Goal: Task Accomplishment & Management: Use online tool/utility

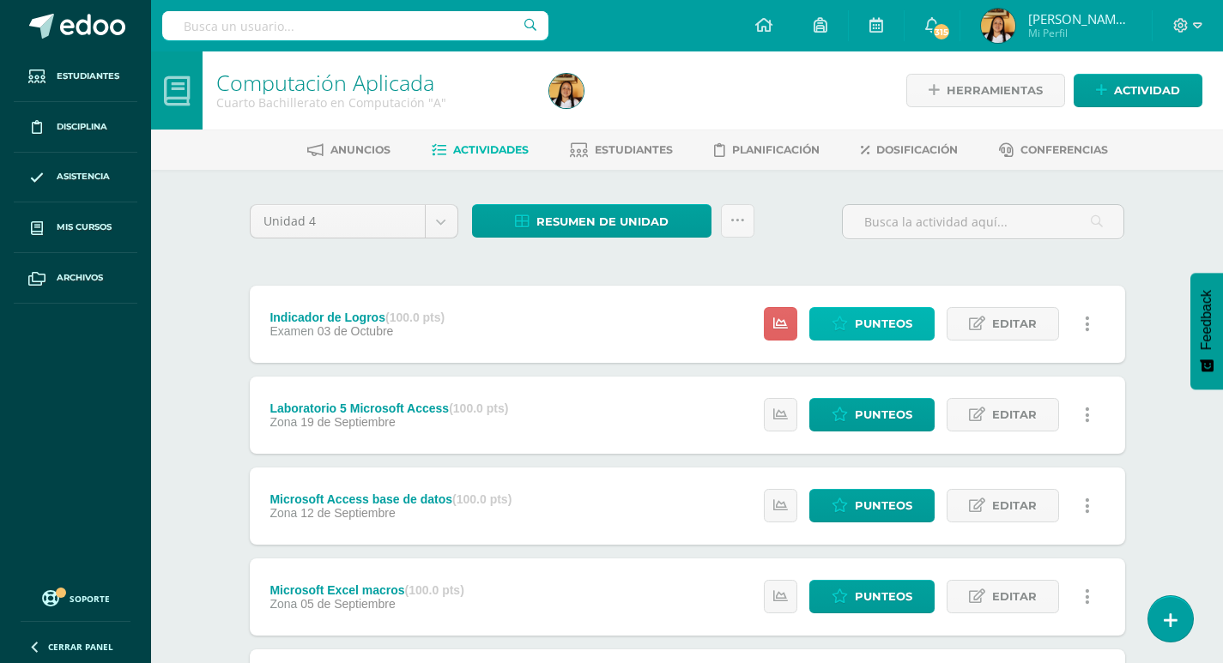
click at [892, 320] on span "Punteos" at bounding box center [883, 324] width 57 height 32
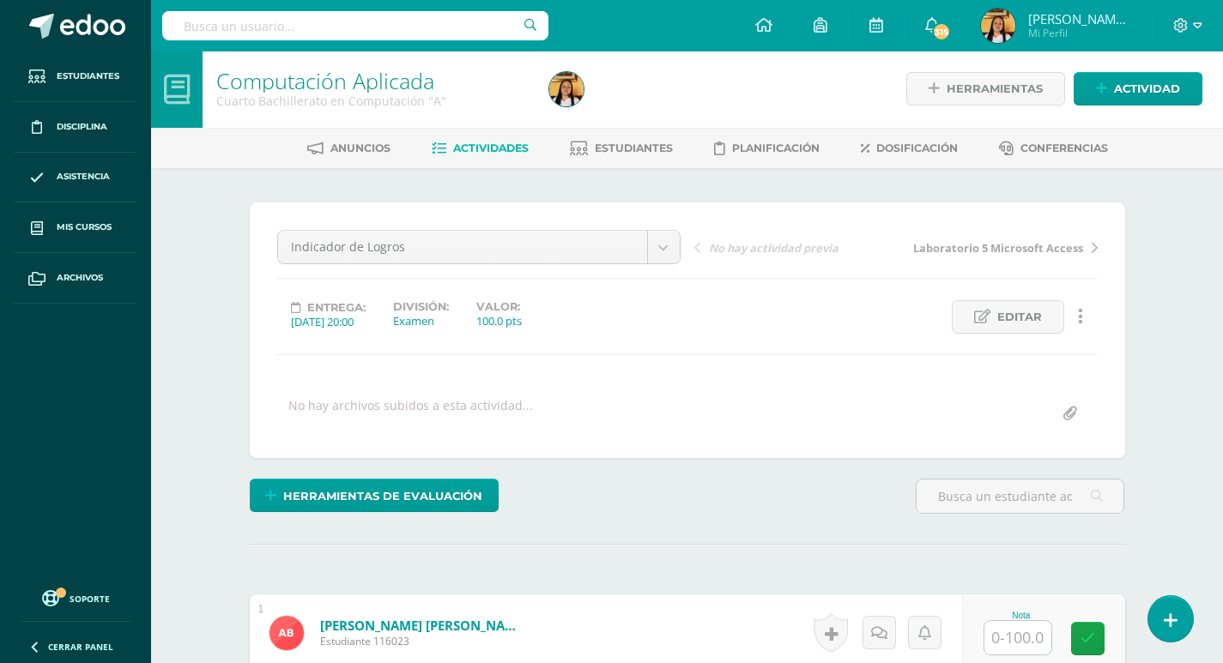
scroll to position [3, 0]
click at [1028, 642] on input "text" at bounding box center [1017, 636] width 67 height 33
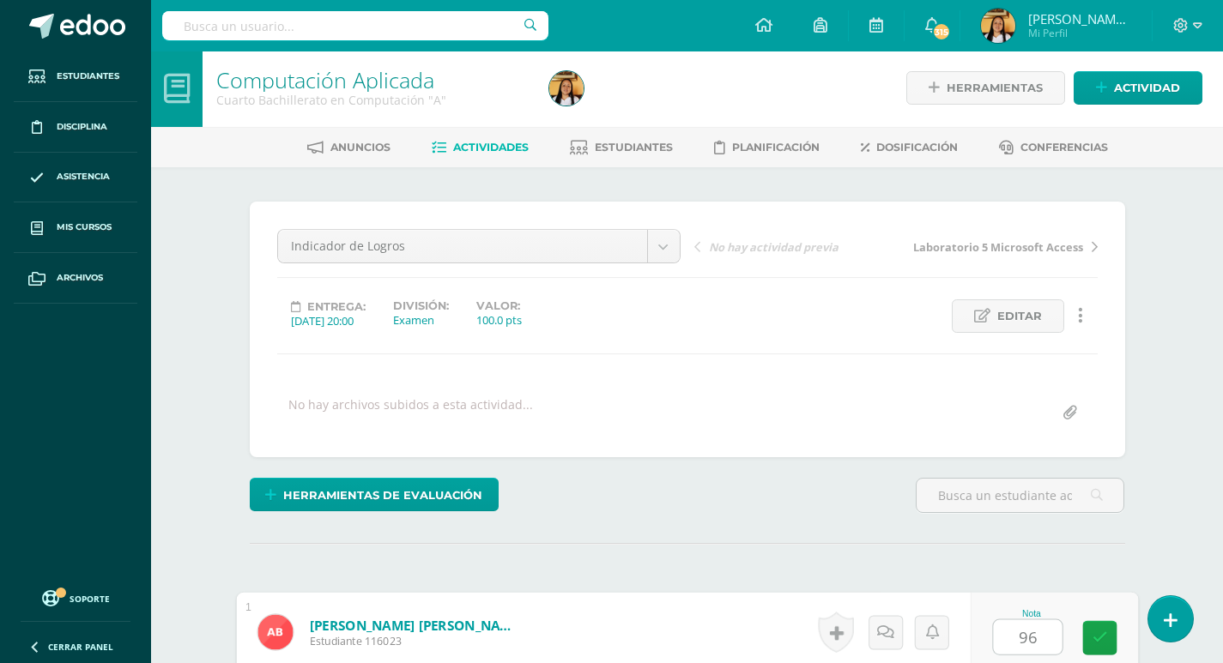
type input "96"
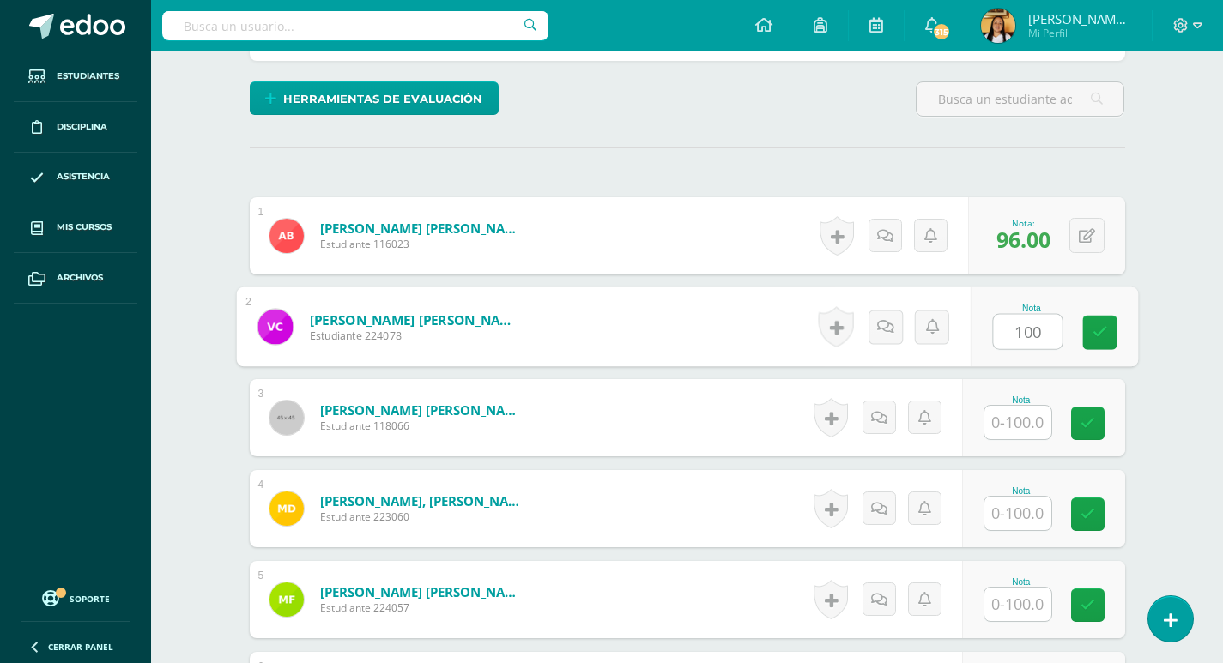
type input "100"
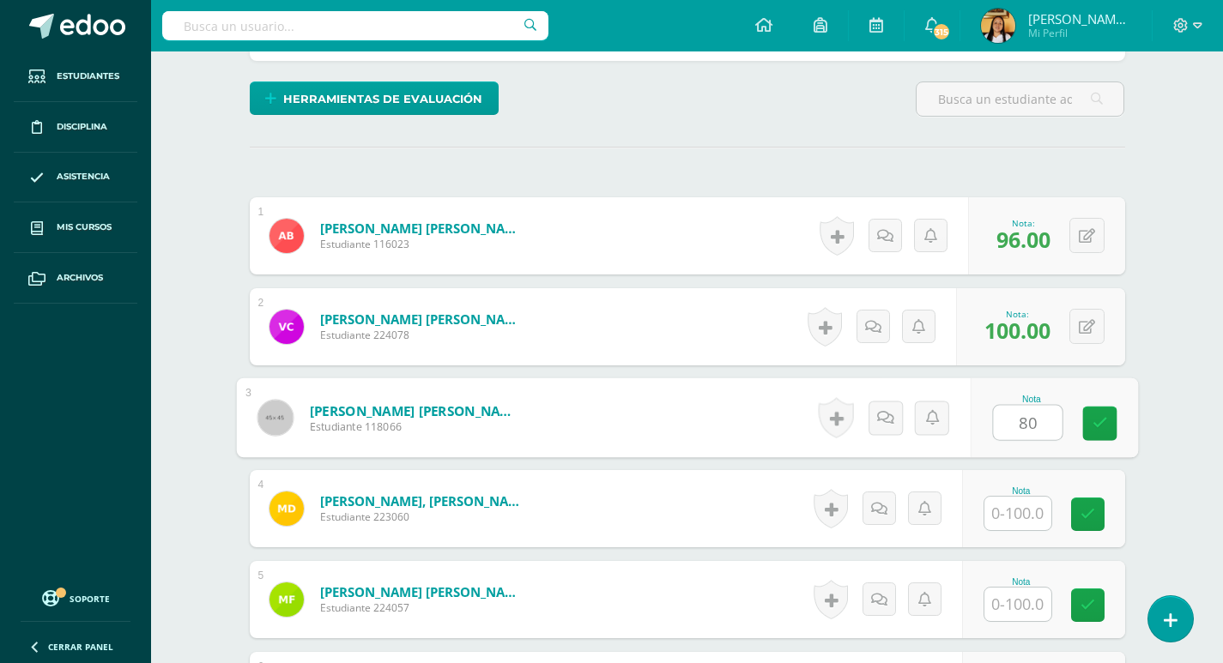
type input "80"
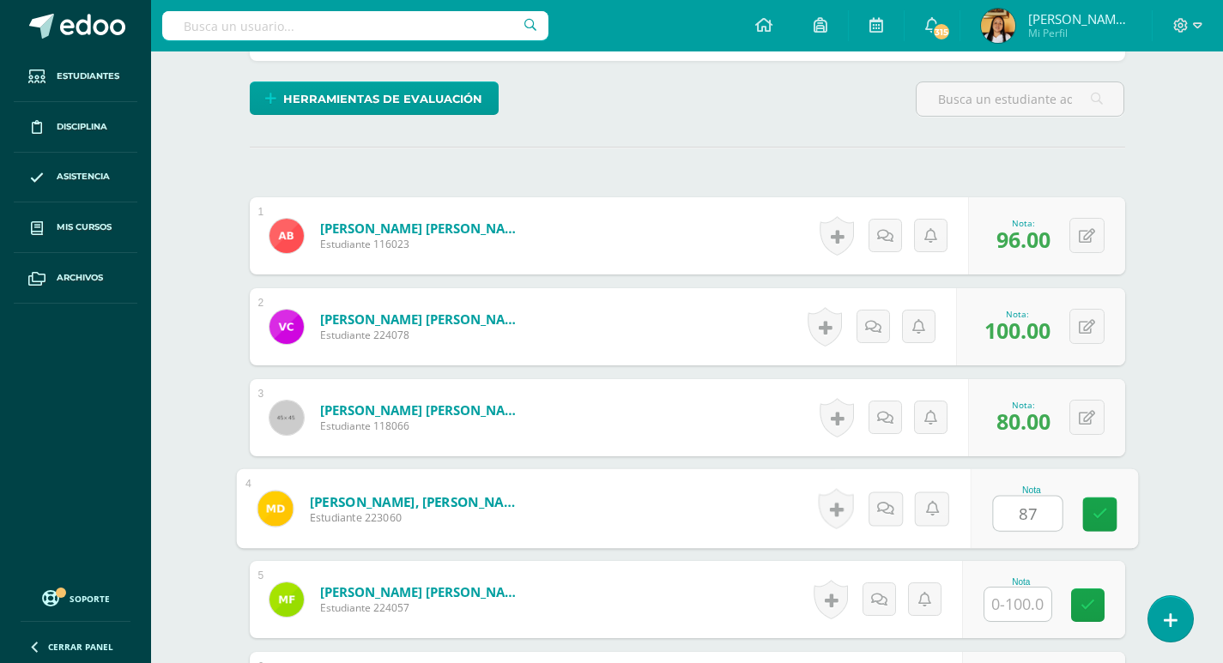
type input "87"
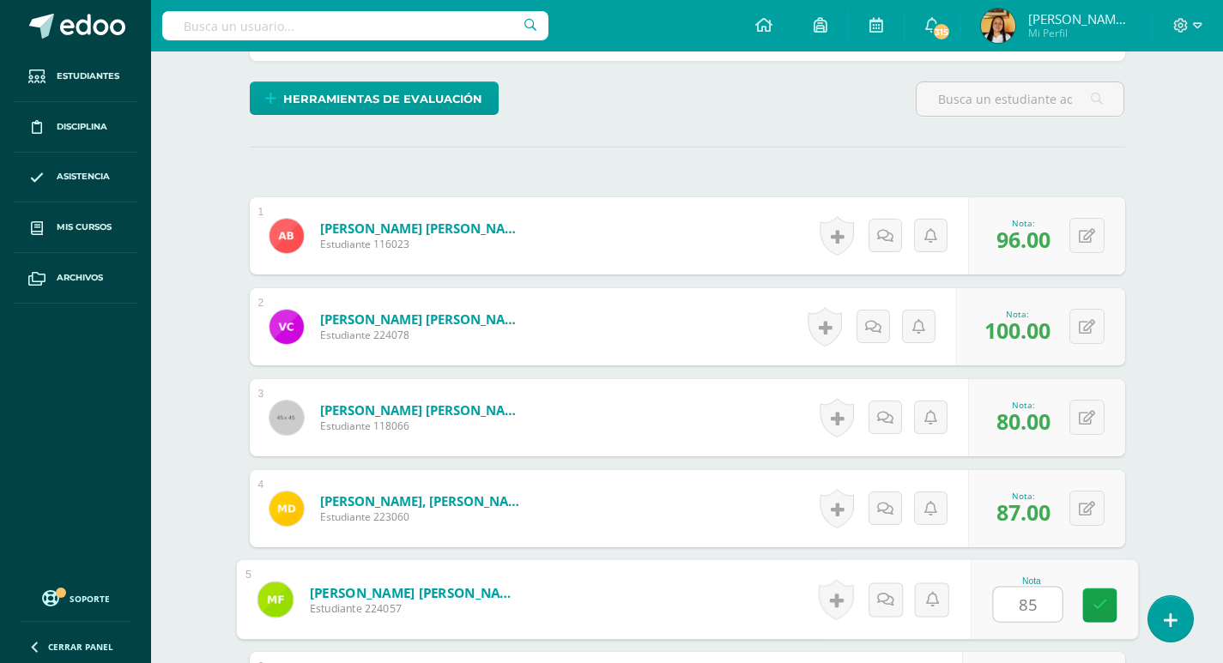
type input "85"
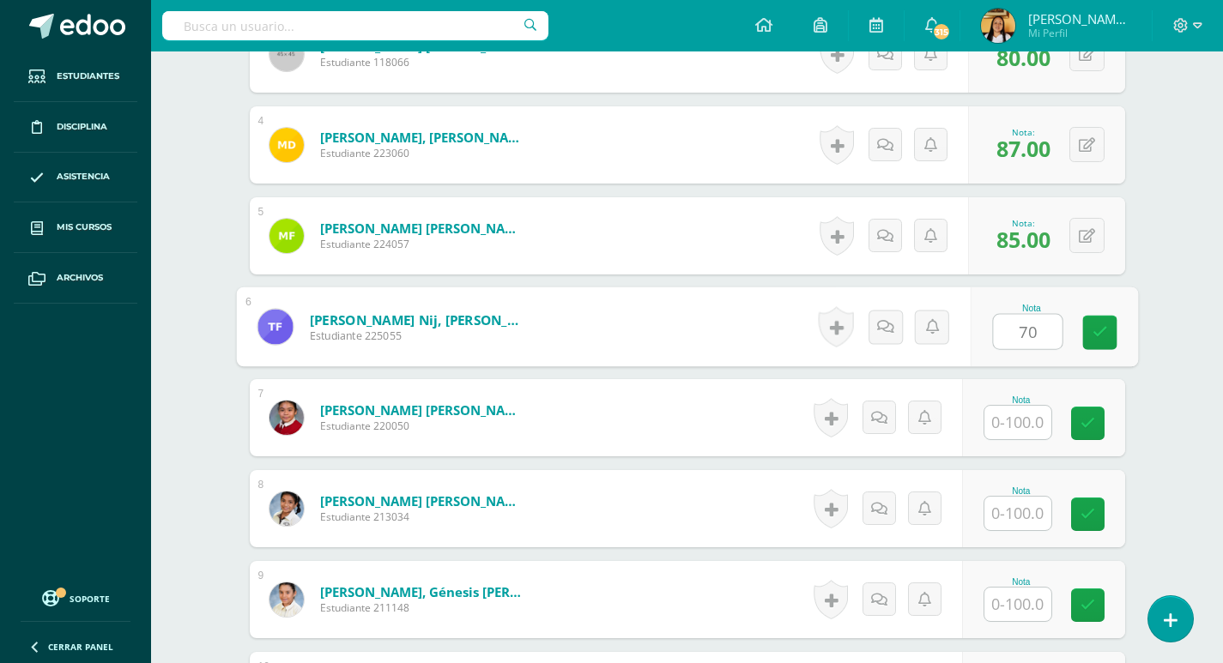
type input "70"
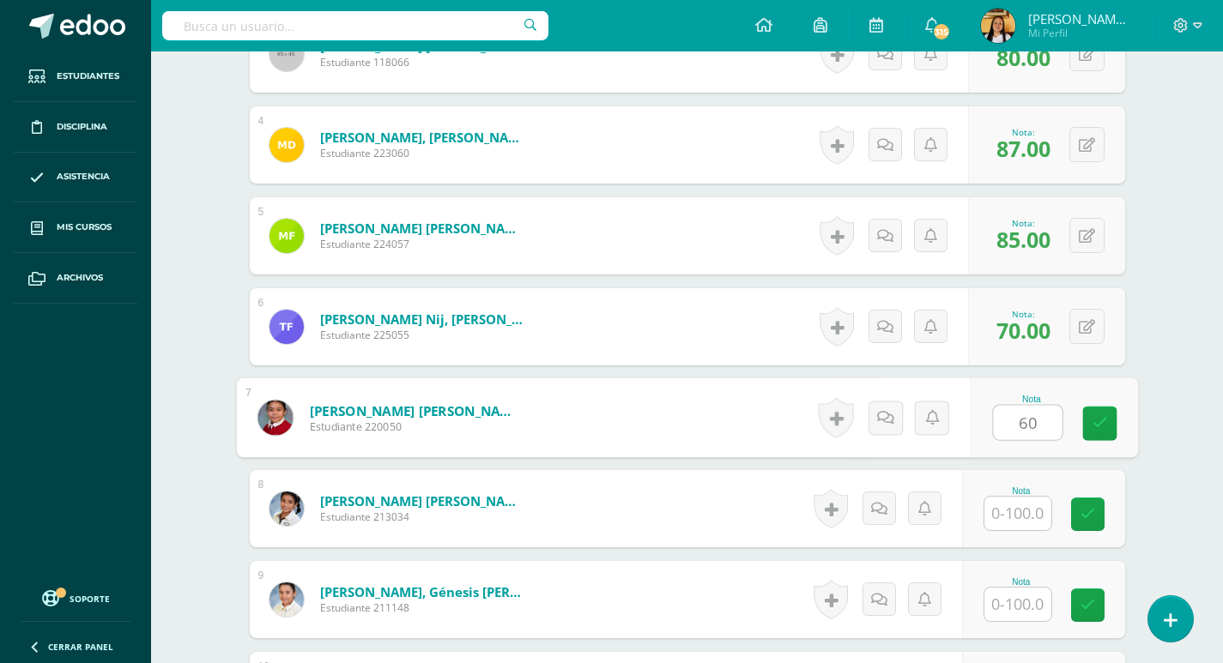
type input "60"
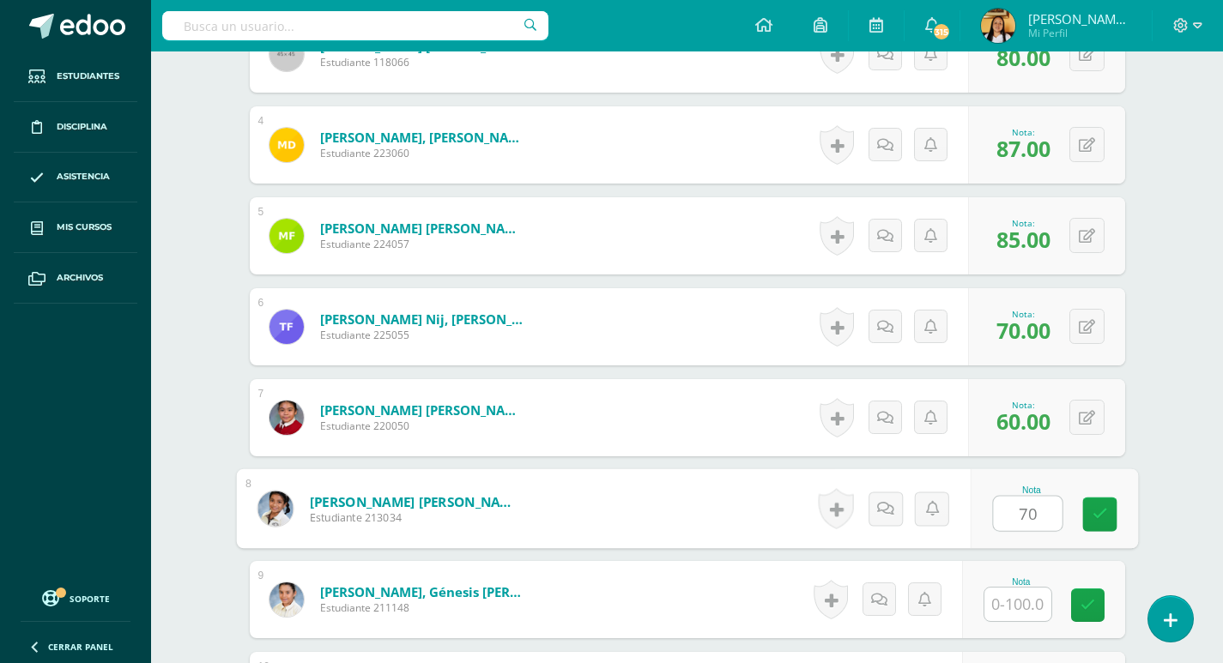
type input "70"
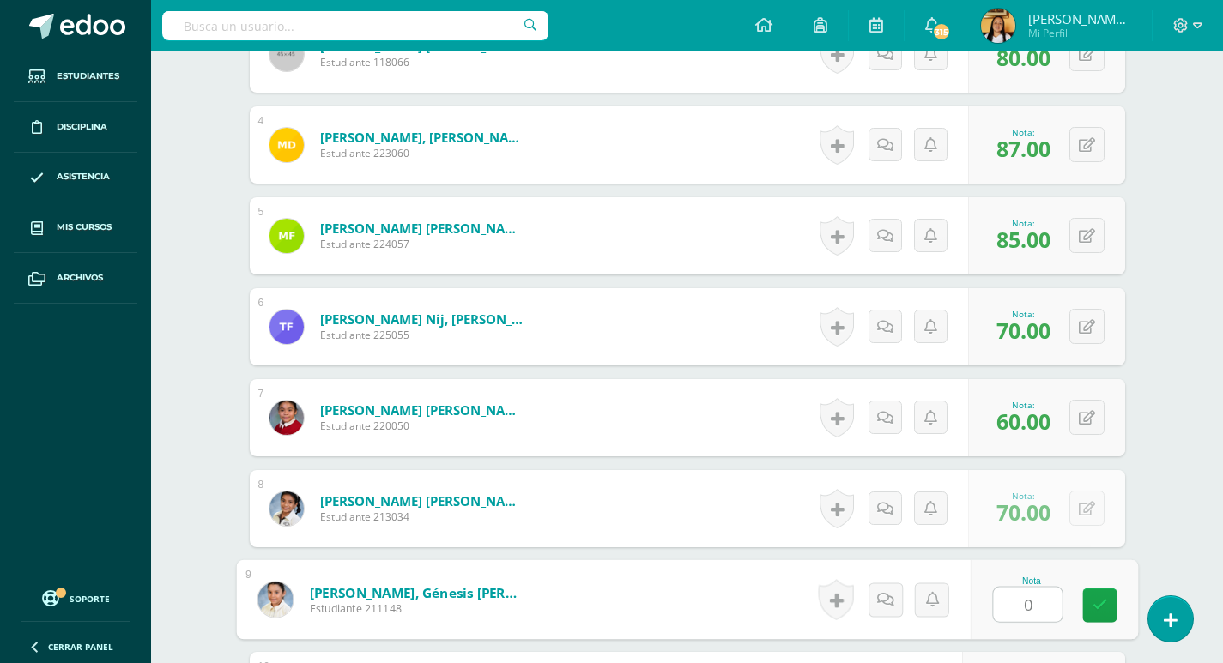
type input "0"
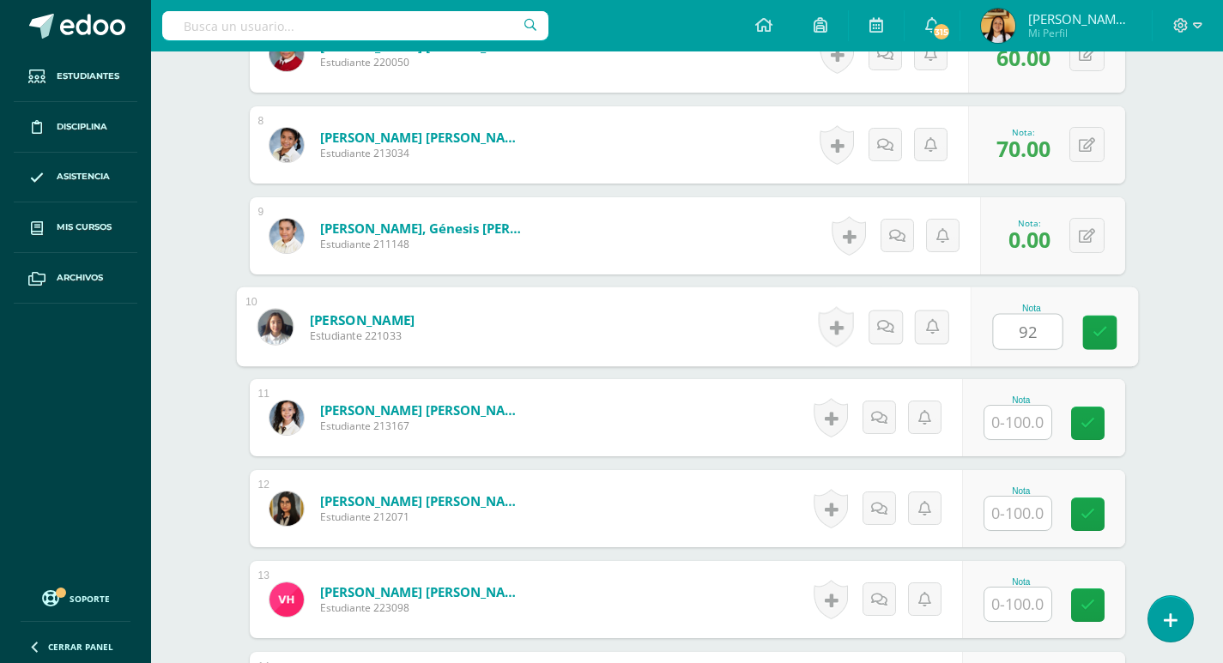
type input "92"
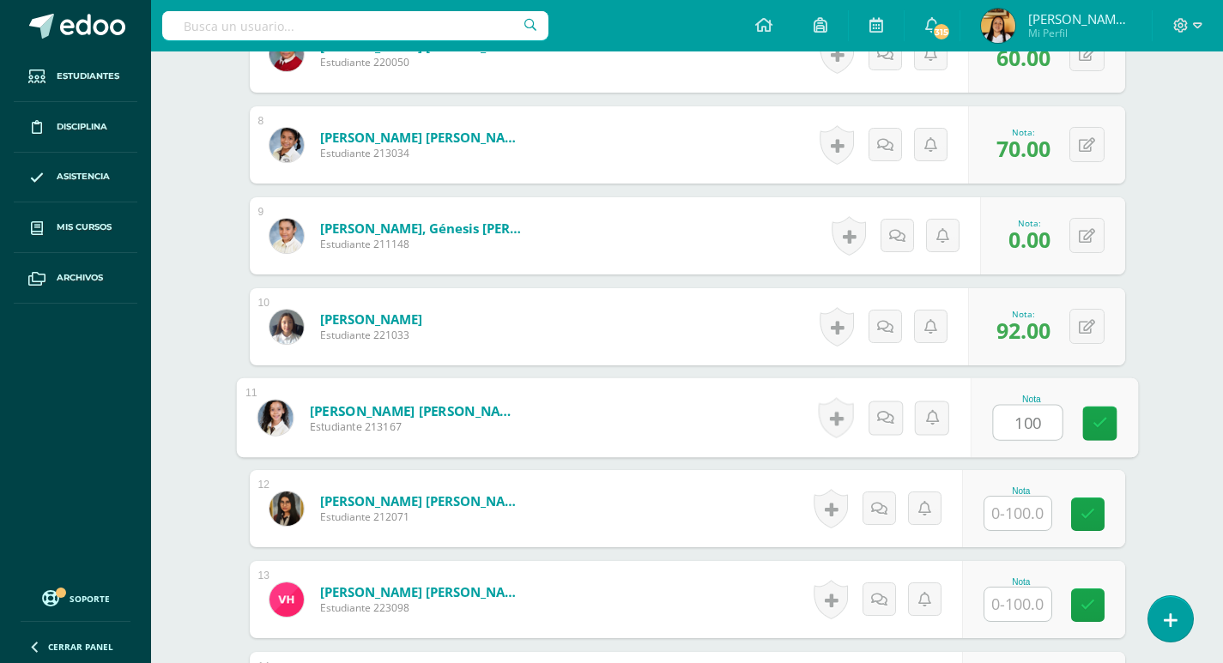
type input "100"
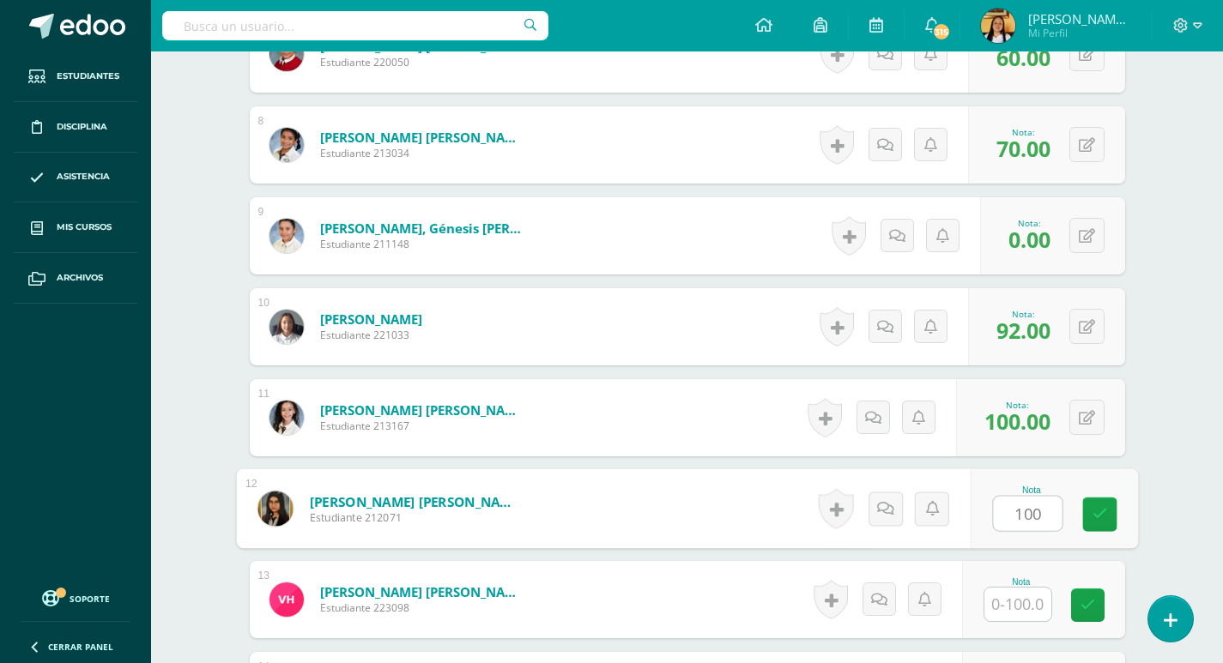
type input "100"
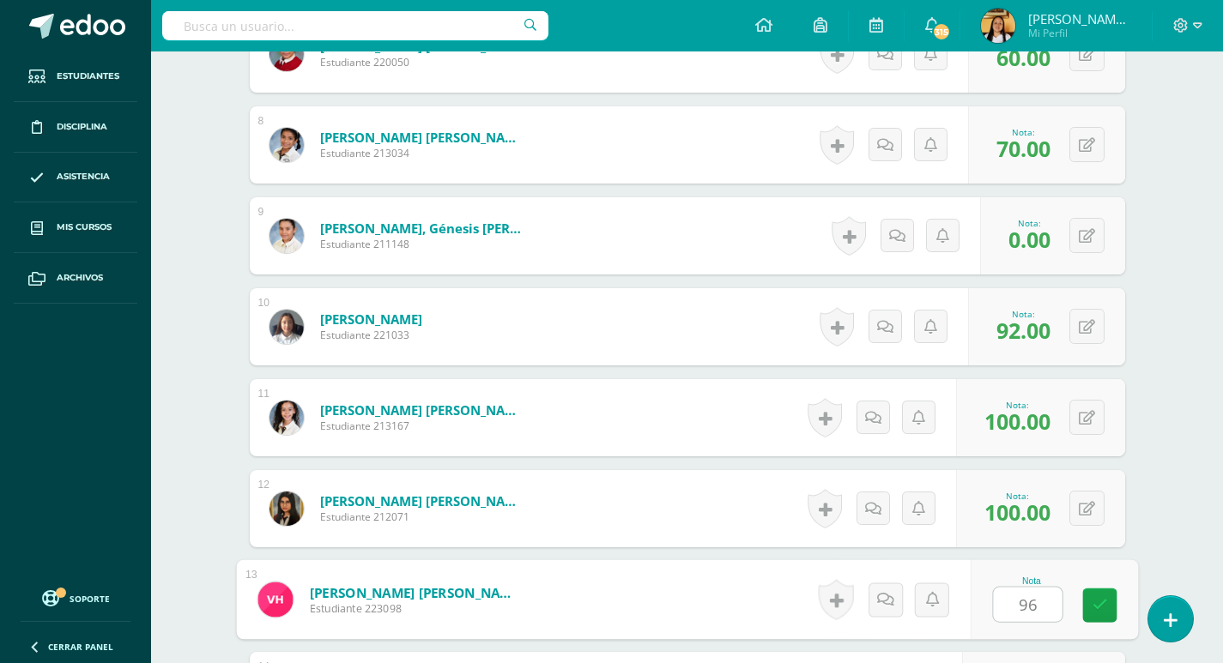
type input "96"
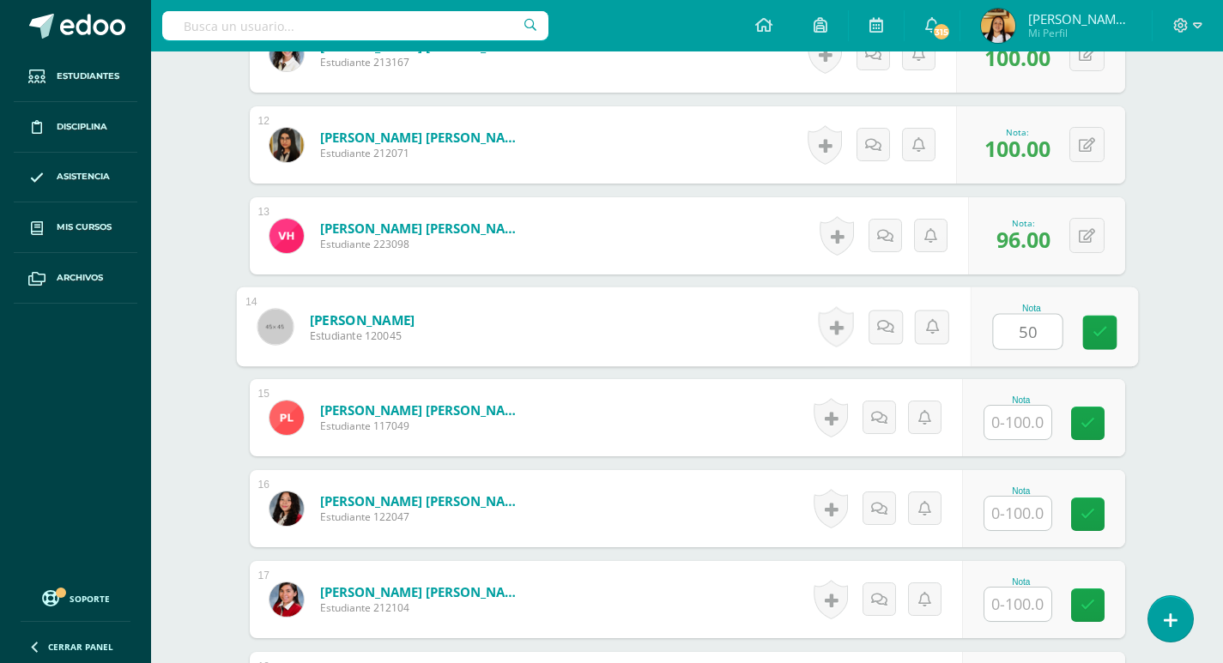
type input "50"
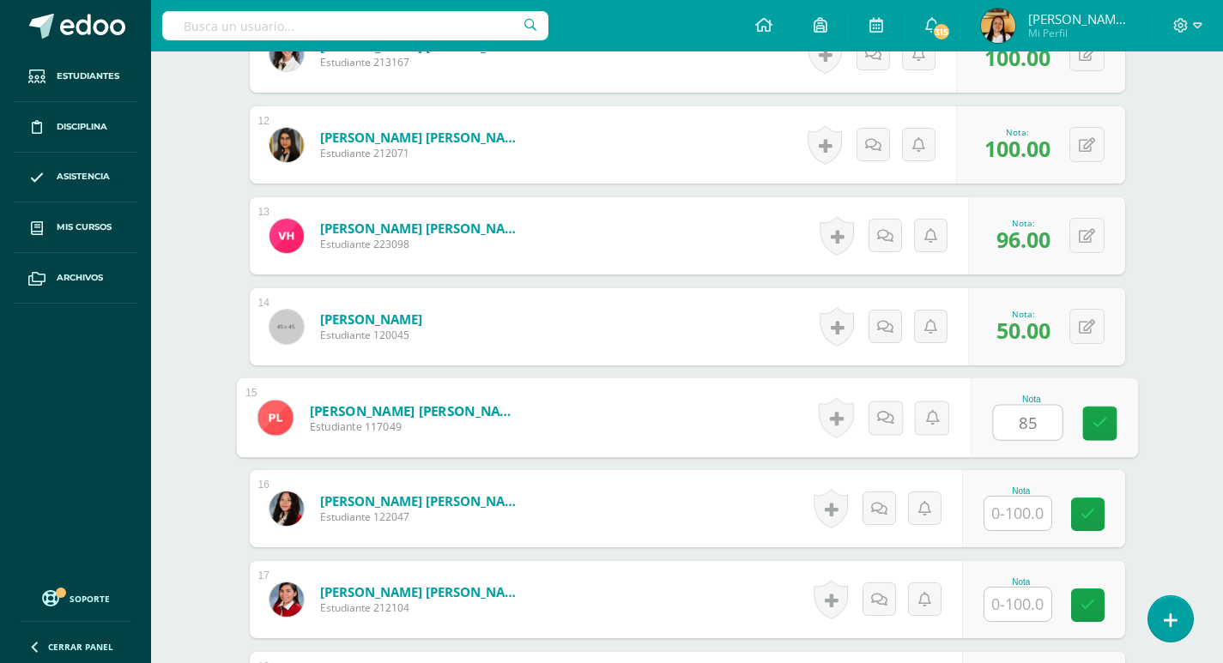
type input "85"
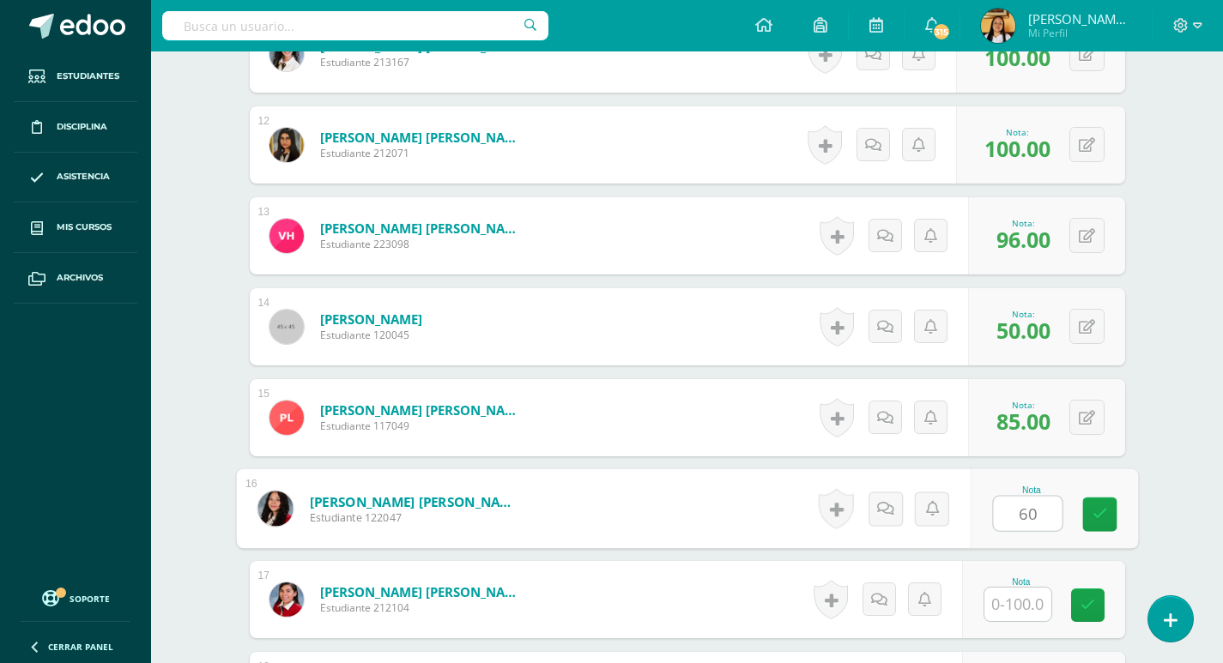
type input "60"
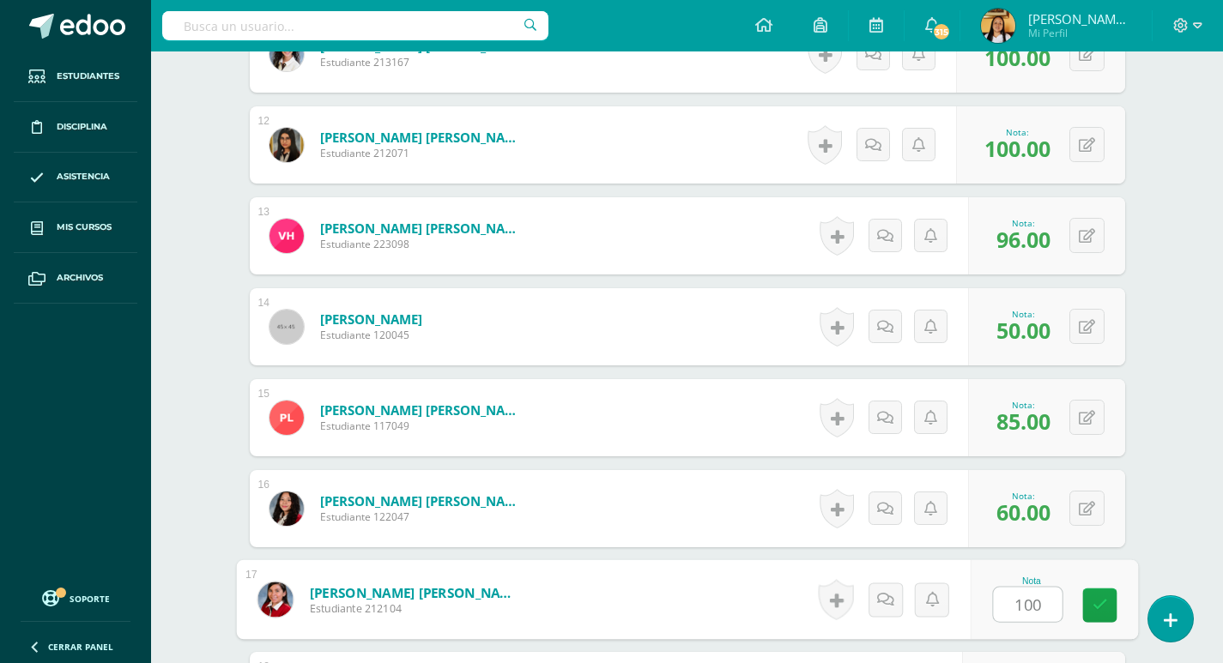
type input "100"
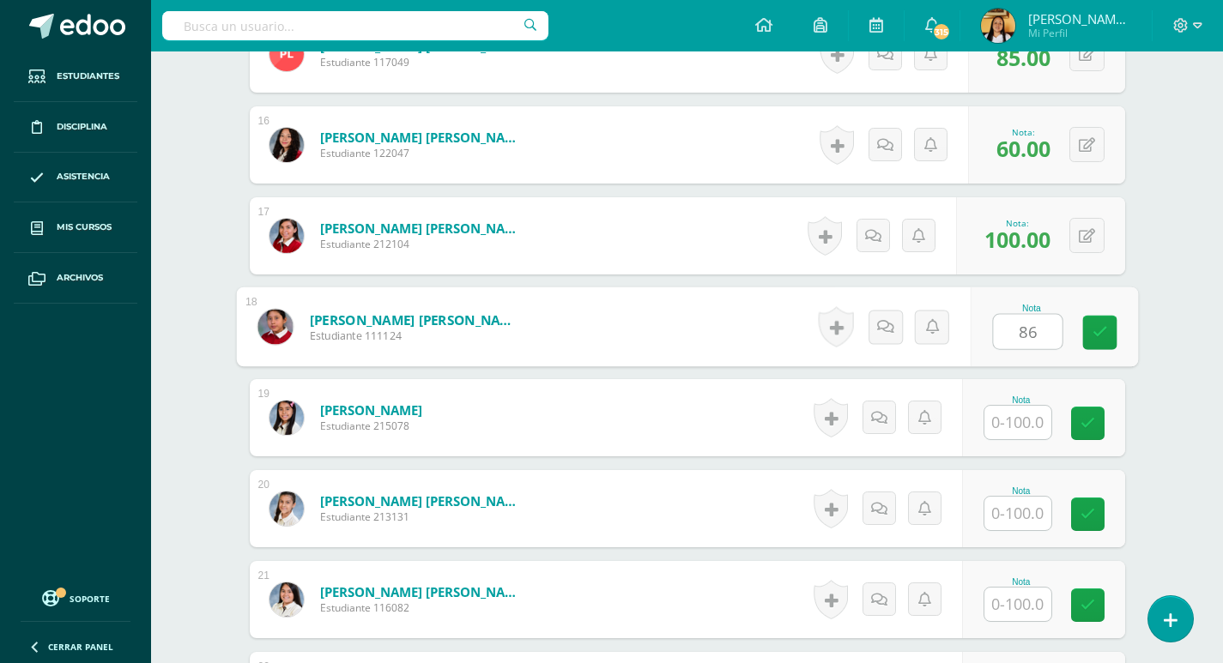
type input "86"
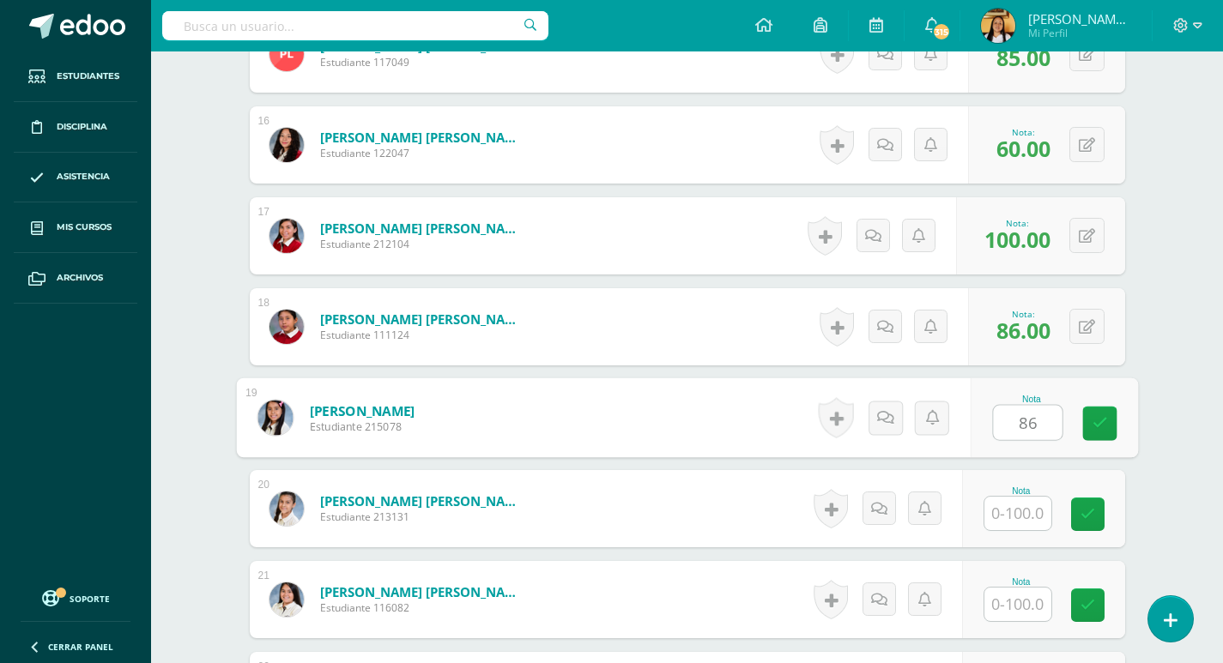
type input "86"
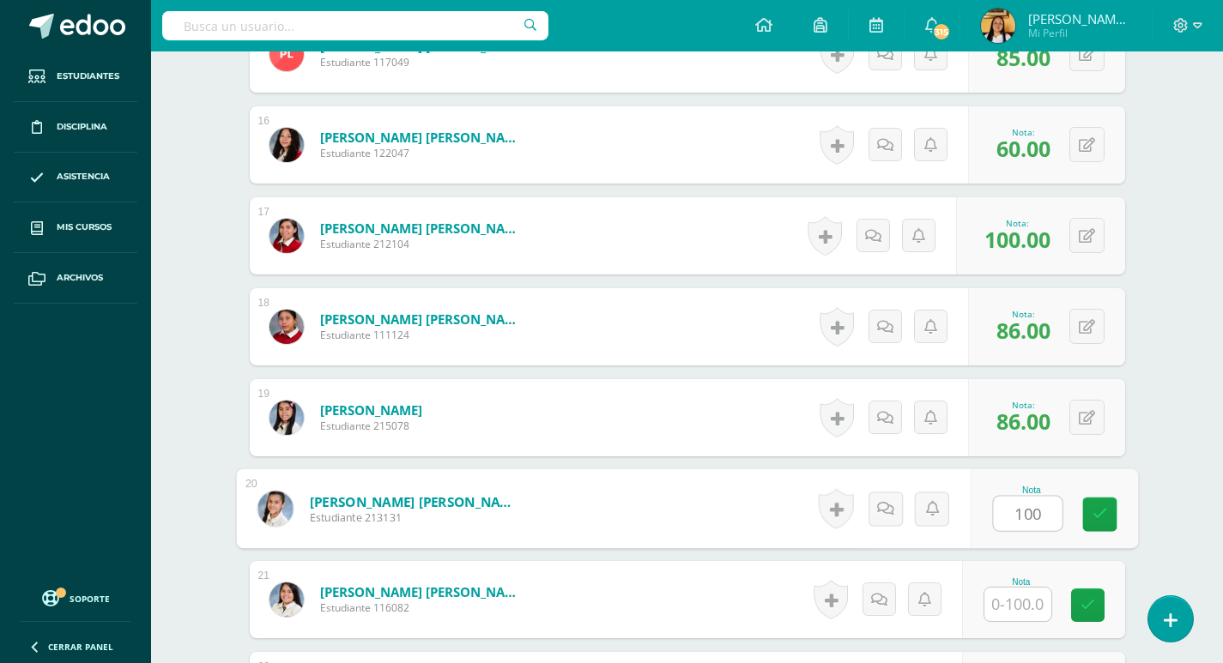
type input "100"
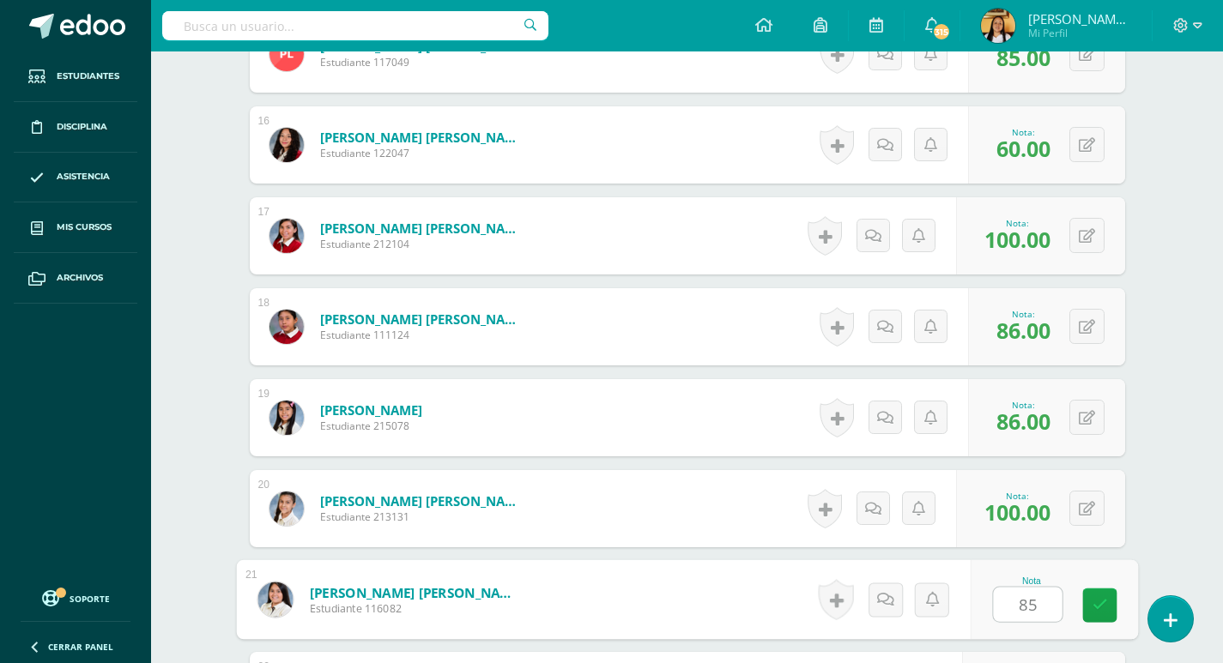
type input "85"
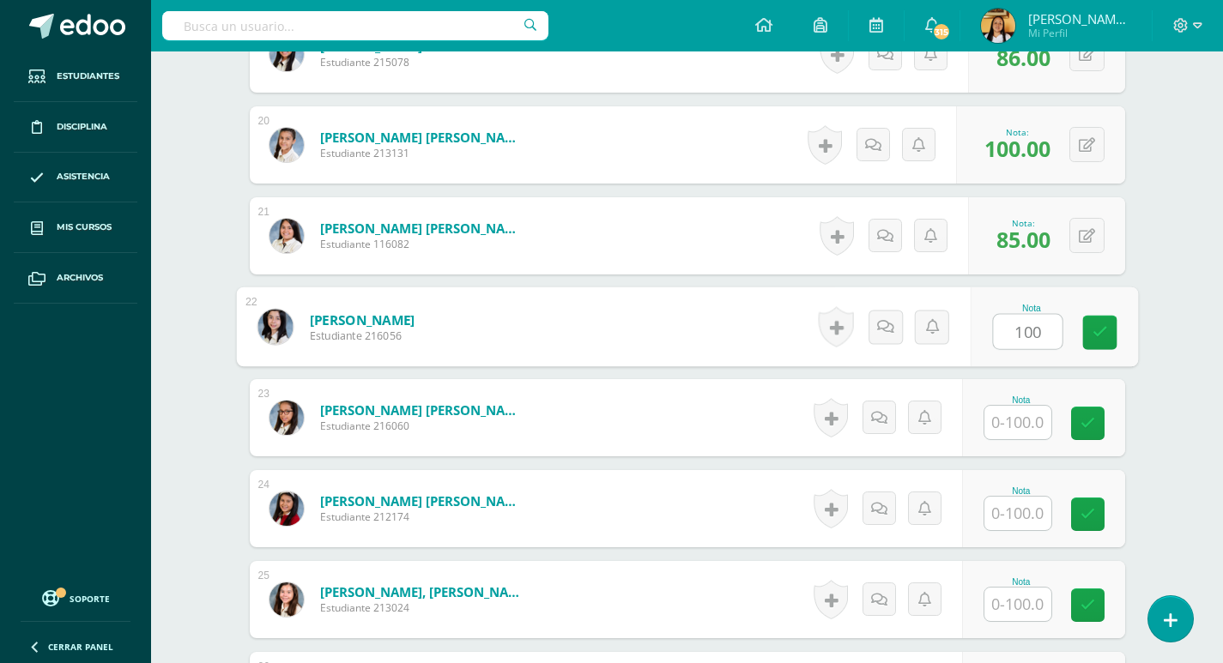
type input "100"
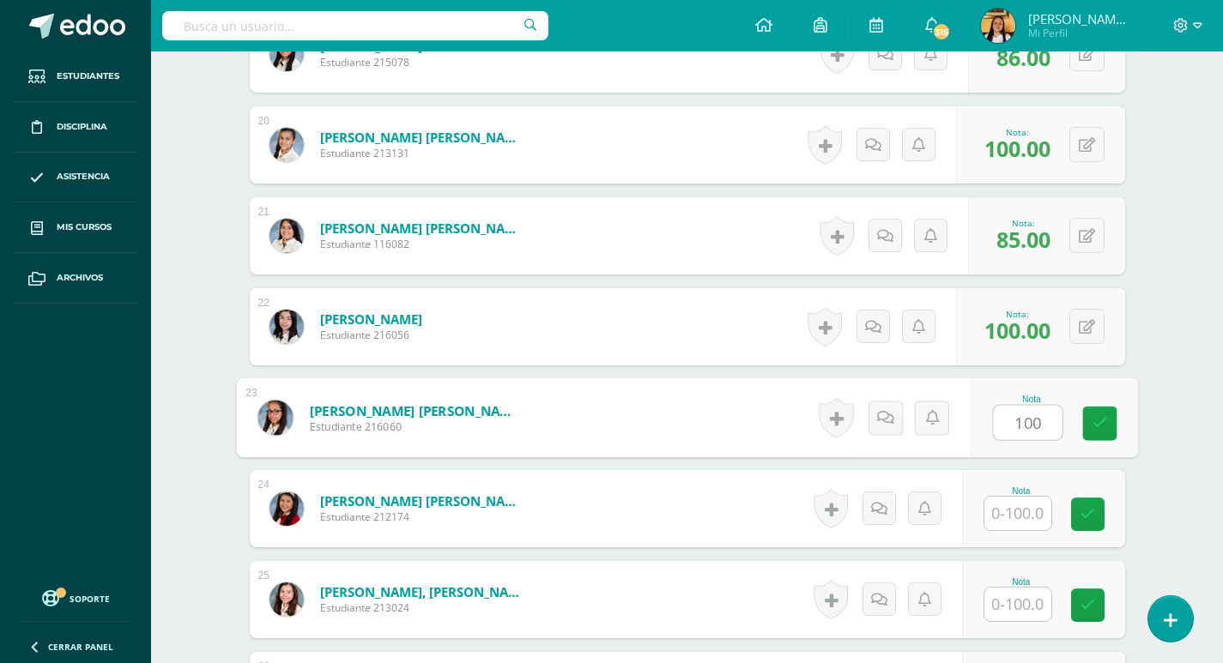
type input "100"
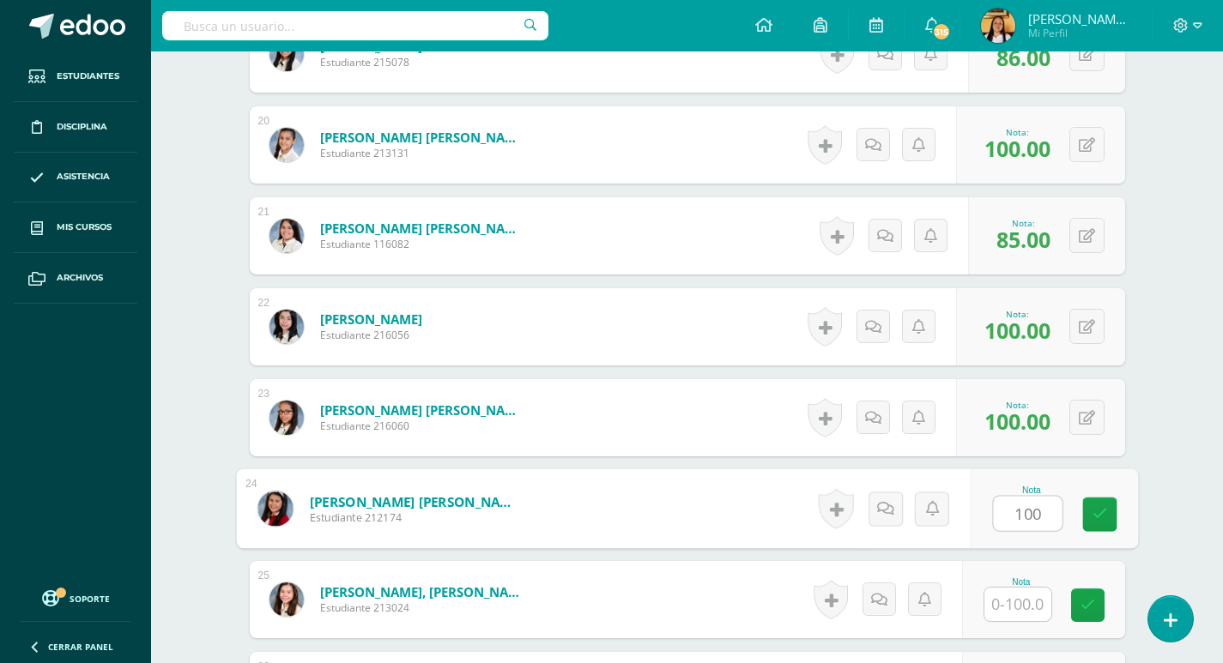
type input "100"
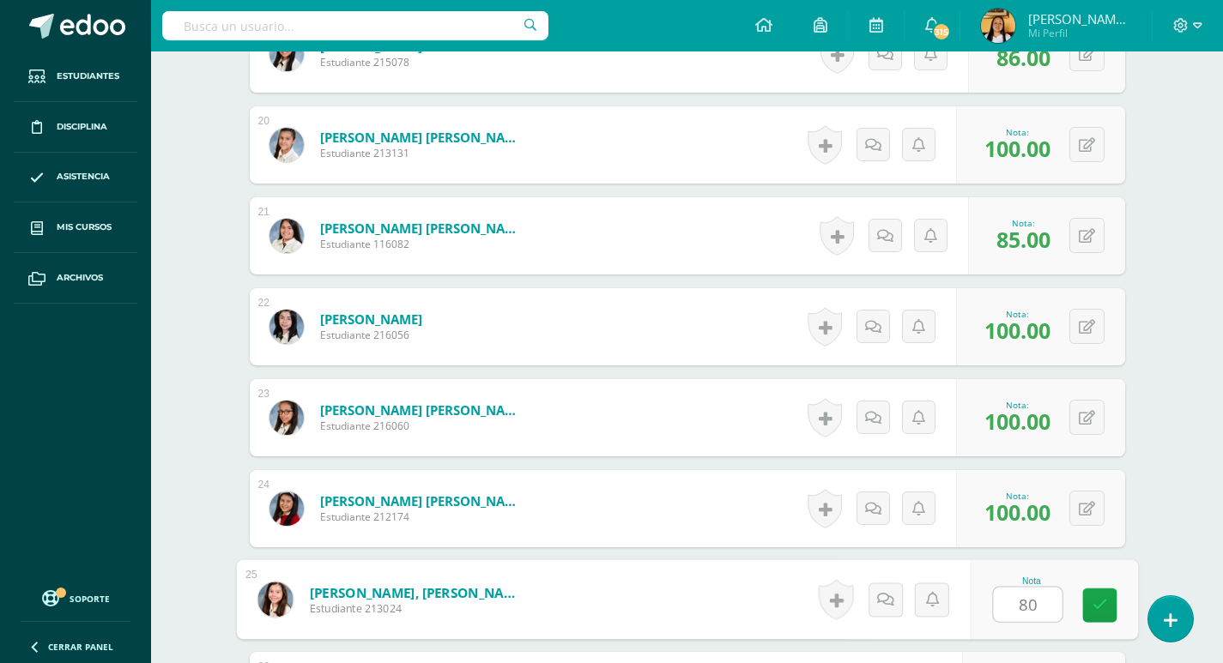
type input "80"
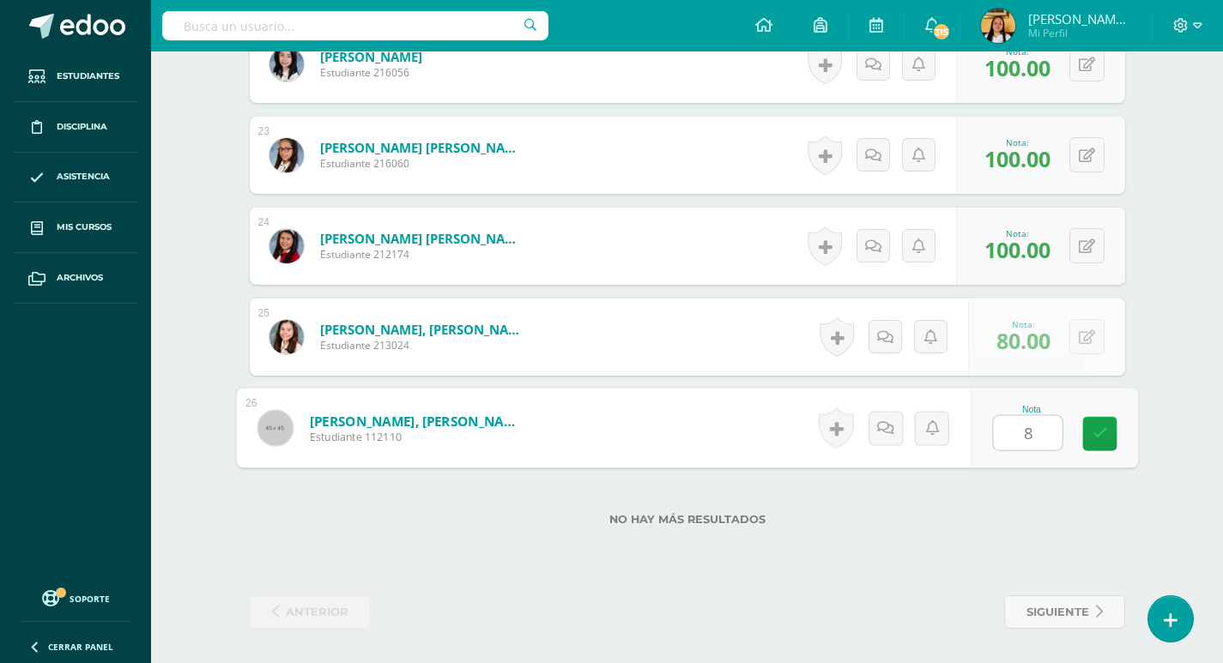
type input "80"
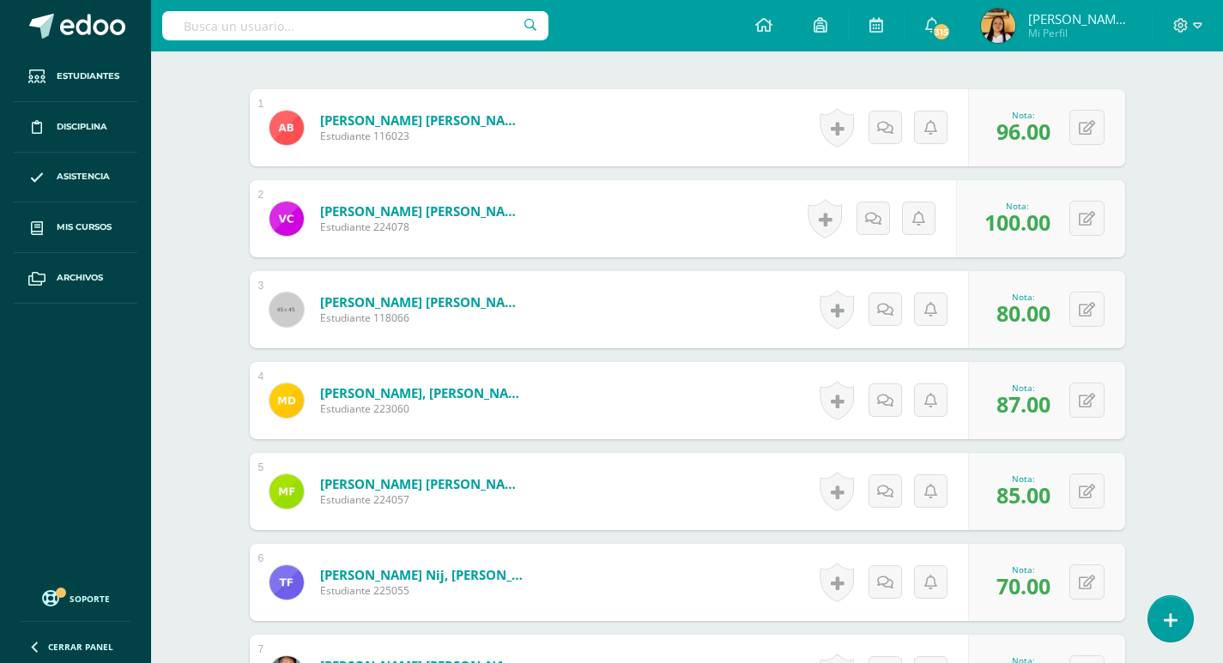
scroll to position [0, 0]
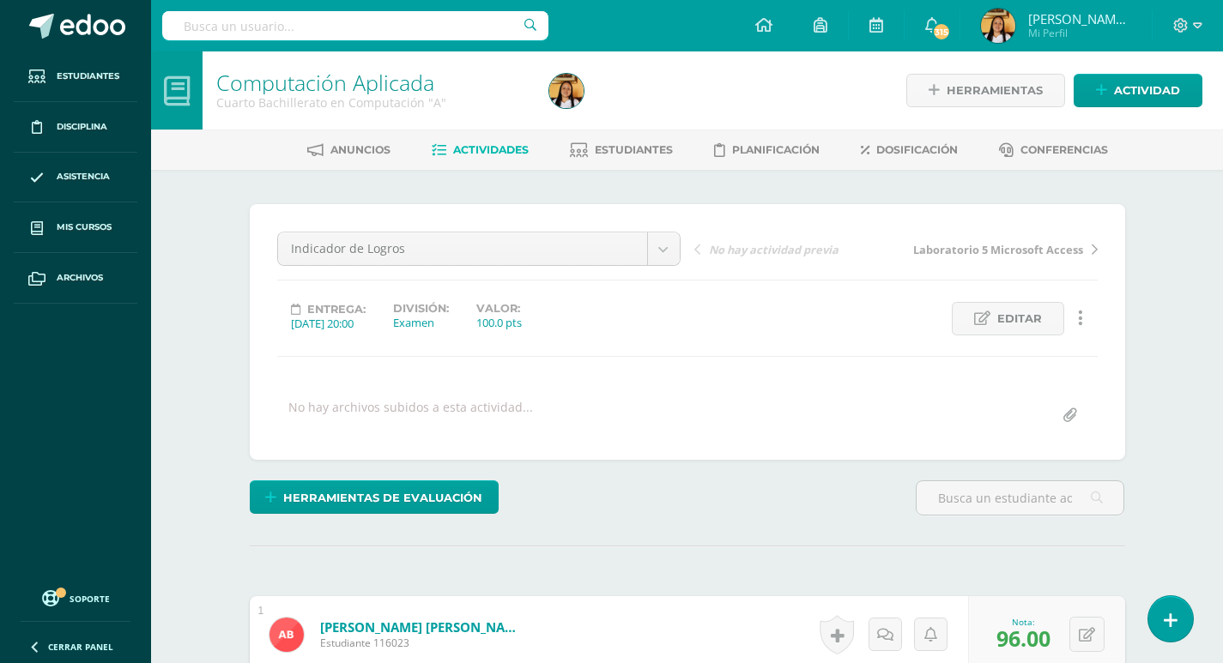
click at [472, 154] on span "Actividades" at bounding box center [491, 149] width 76 height 13
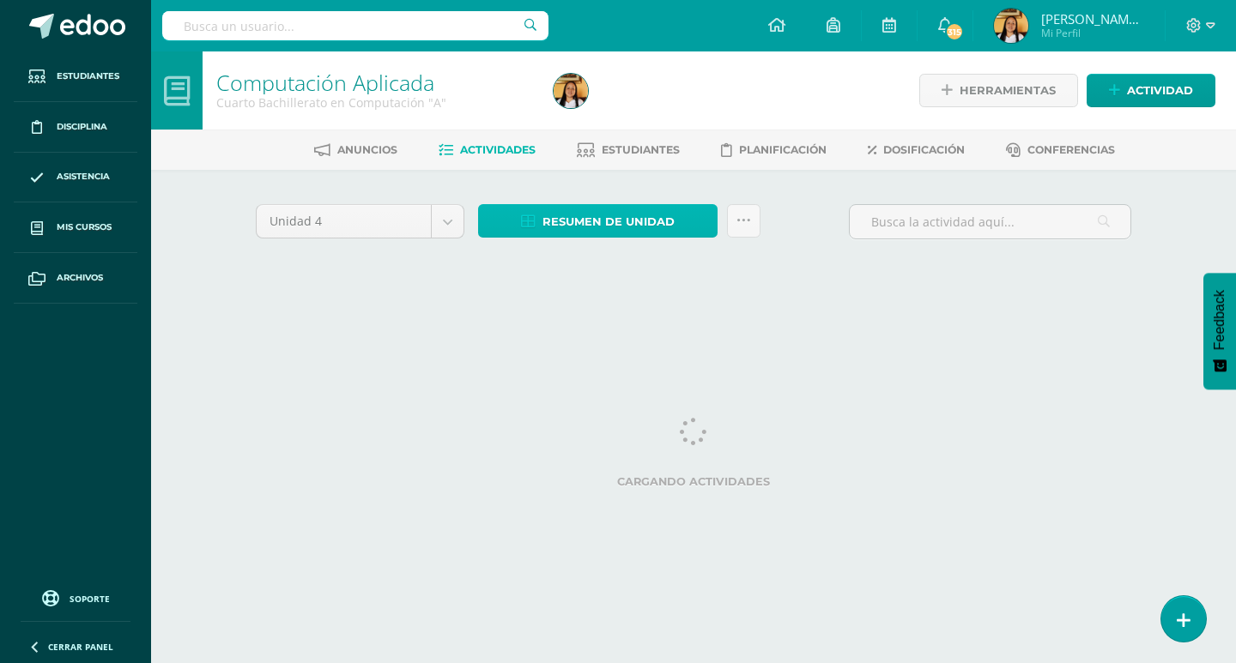
click at [545, 225] on span "Resumen de unidad" at bounding box center [608, 222] width 132 height 32
click at [597, 235] on span "Resumen de unidad" at bounding box center [608, 222] width 132 height 32
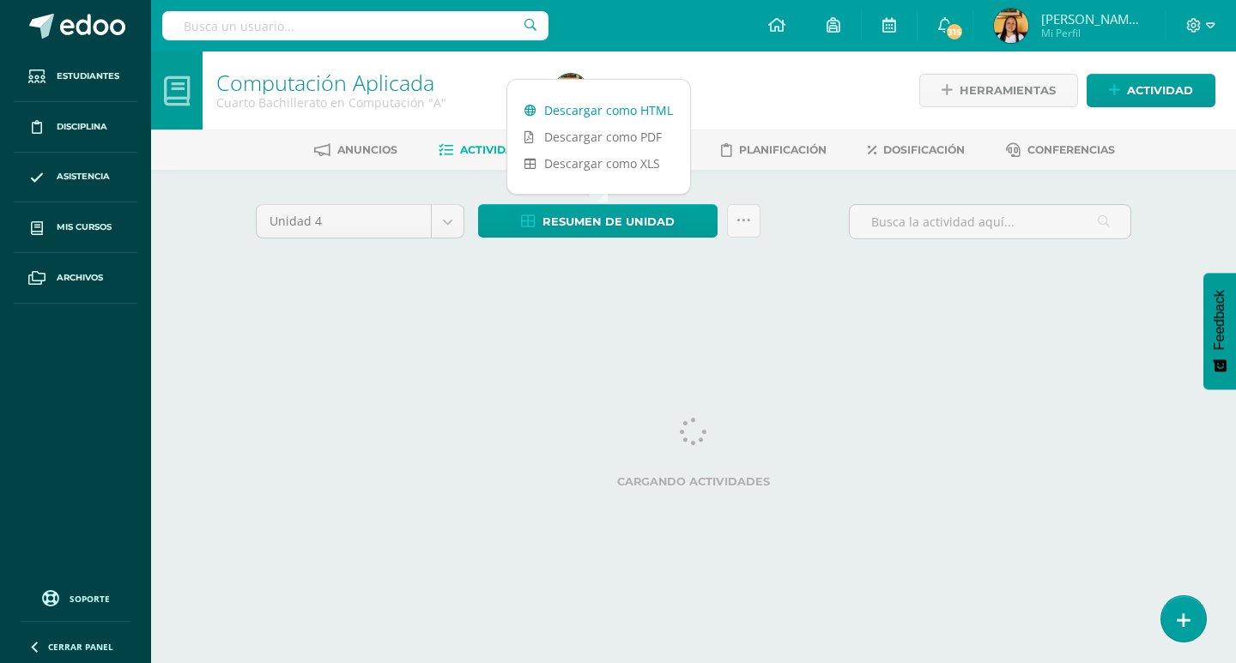
click at [593, 111] on link "Descargar como HTML" at bounding box center [598, 110] width 183 height 27
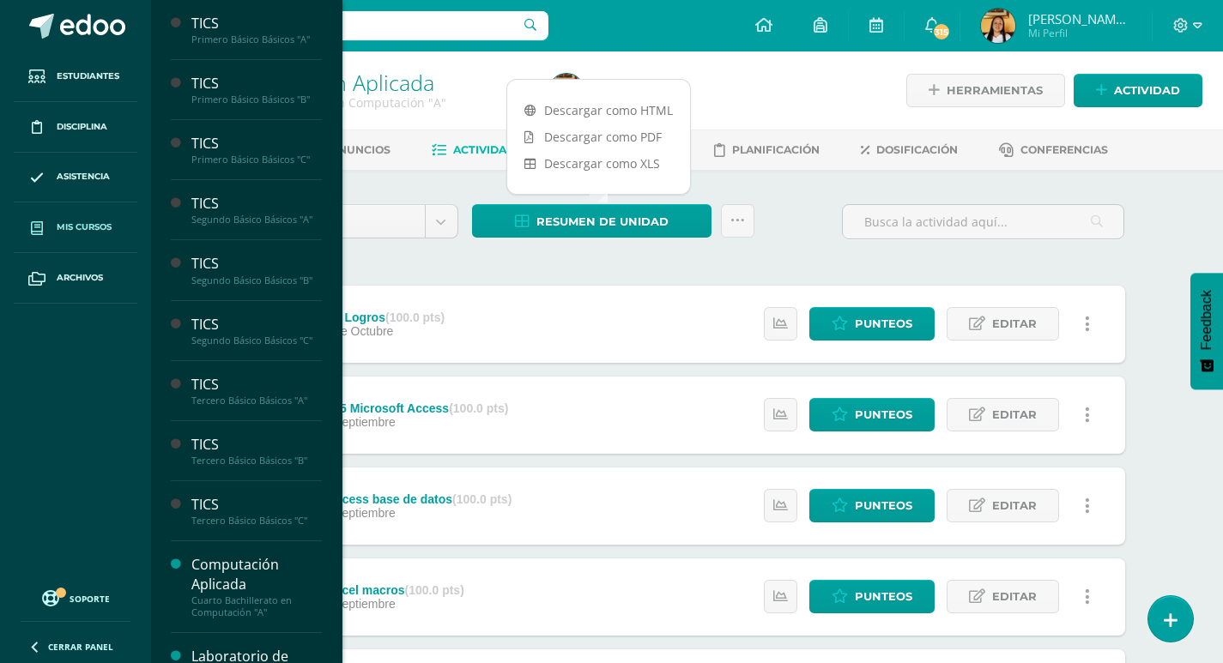
click at [95, 219] on link "Mis cursos" at bounding box center [76, 228] width 124 height 51
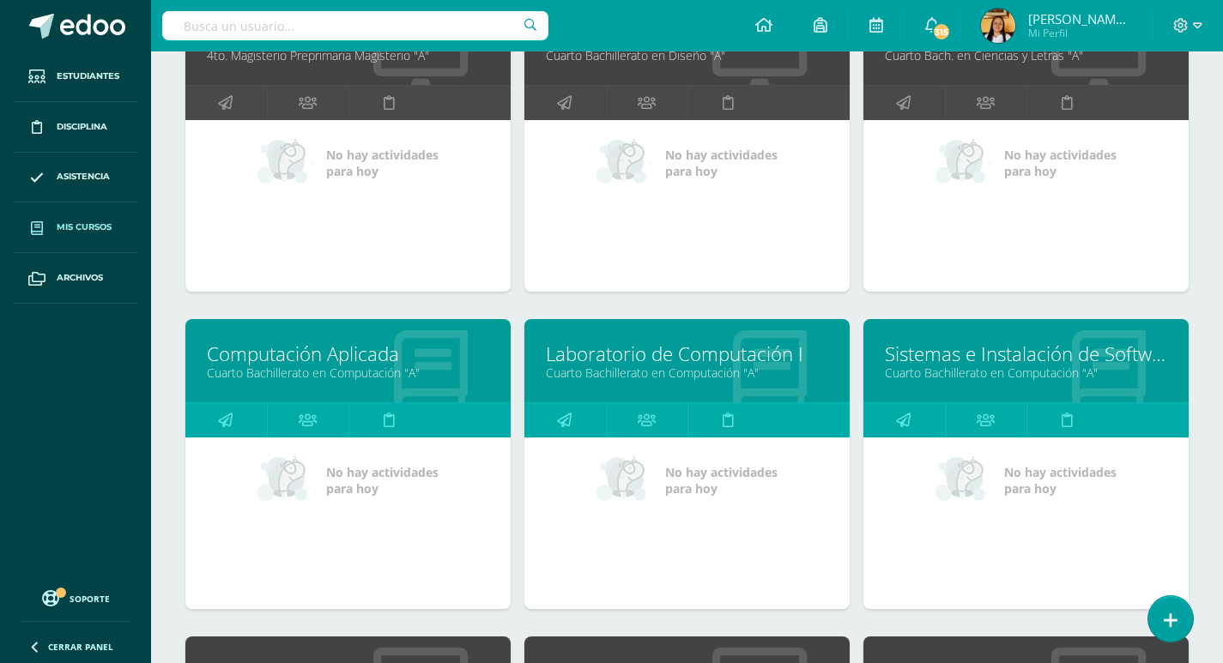
scroll to position [1287, 0]
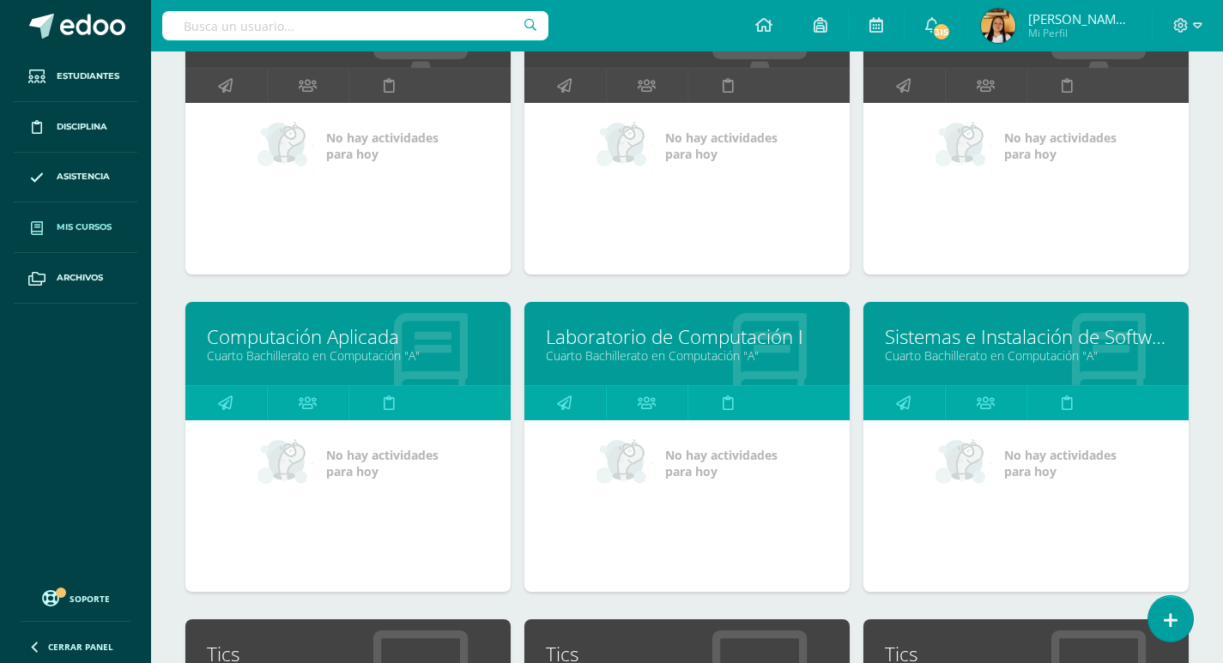
click at [755, 342] on link "Laboratorio de Computación I" at bounding box center [687, 336] width 282 height 27
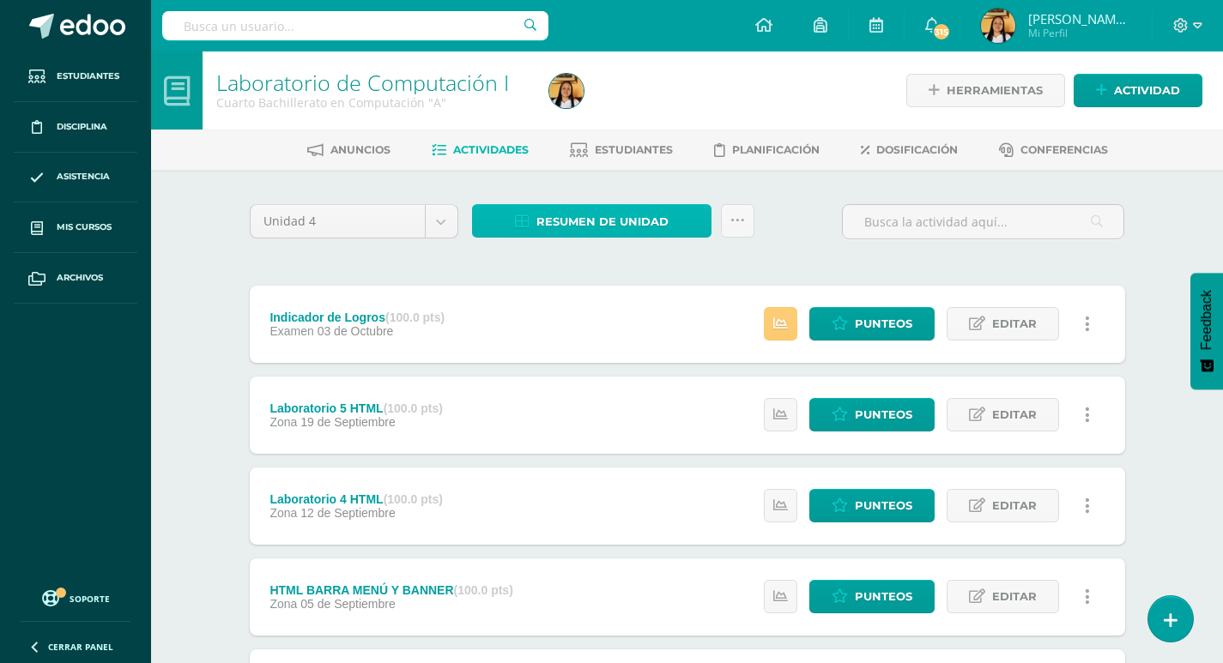
click at [613, 226] on span "Resumen de unidad" at bounding box center [602, 222] width 132 height 32
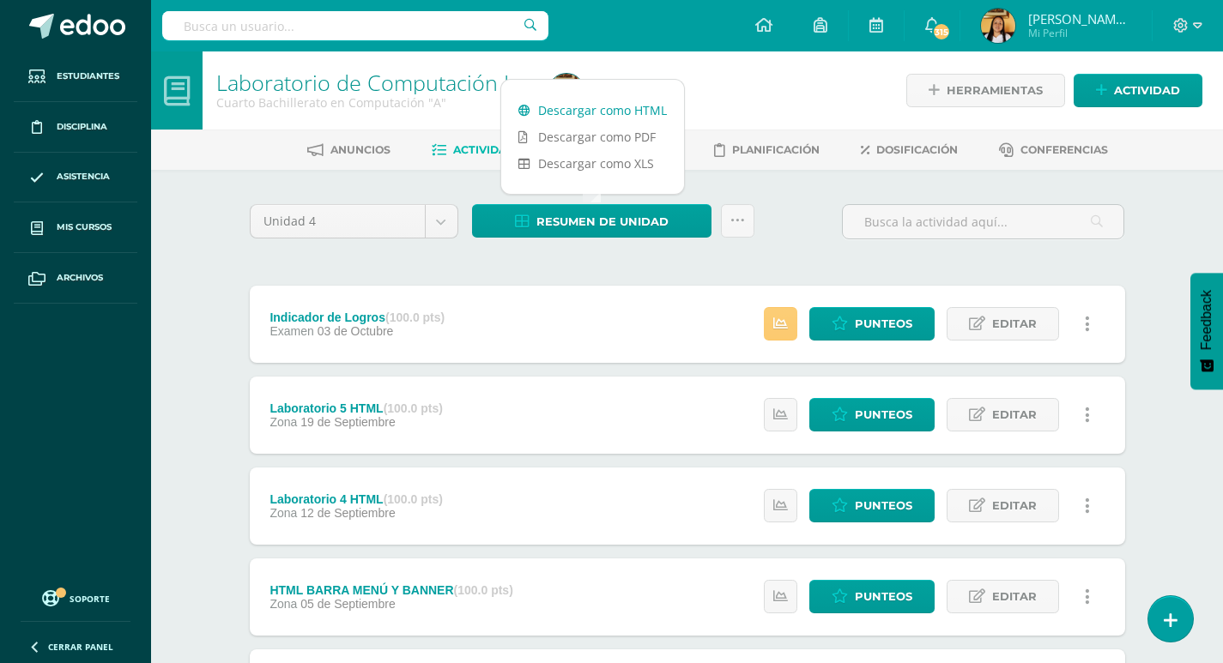
click at [556, 104] on link "Descargar como HTML" at bounding box center [592, 110] width 183 height 27
